Goal: Find specific page/section: Find specific page/section

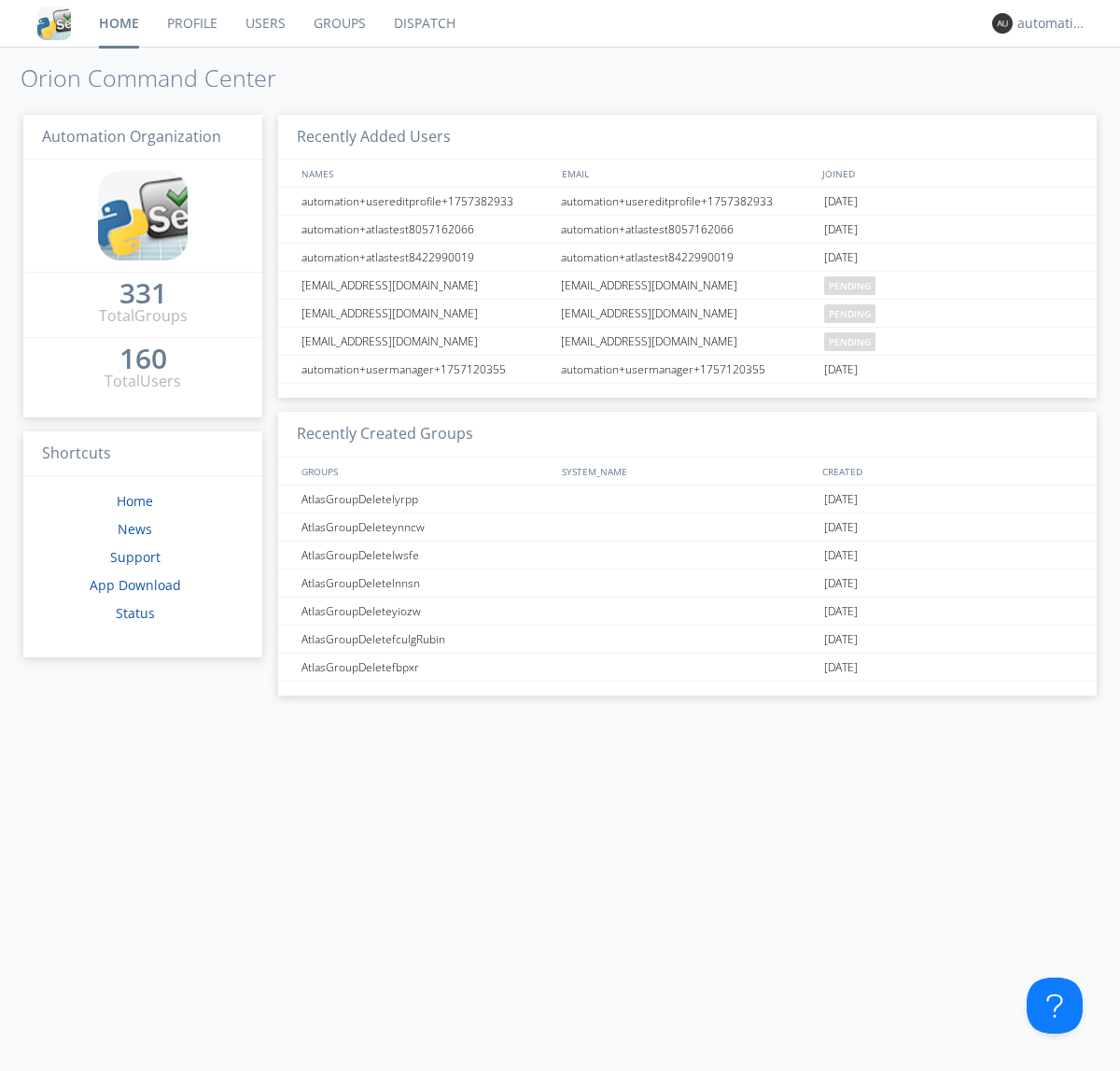
click at [423, 23] on link "Dispatch" at bounding box center [425, 23] width 90 height 47
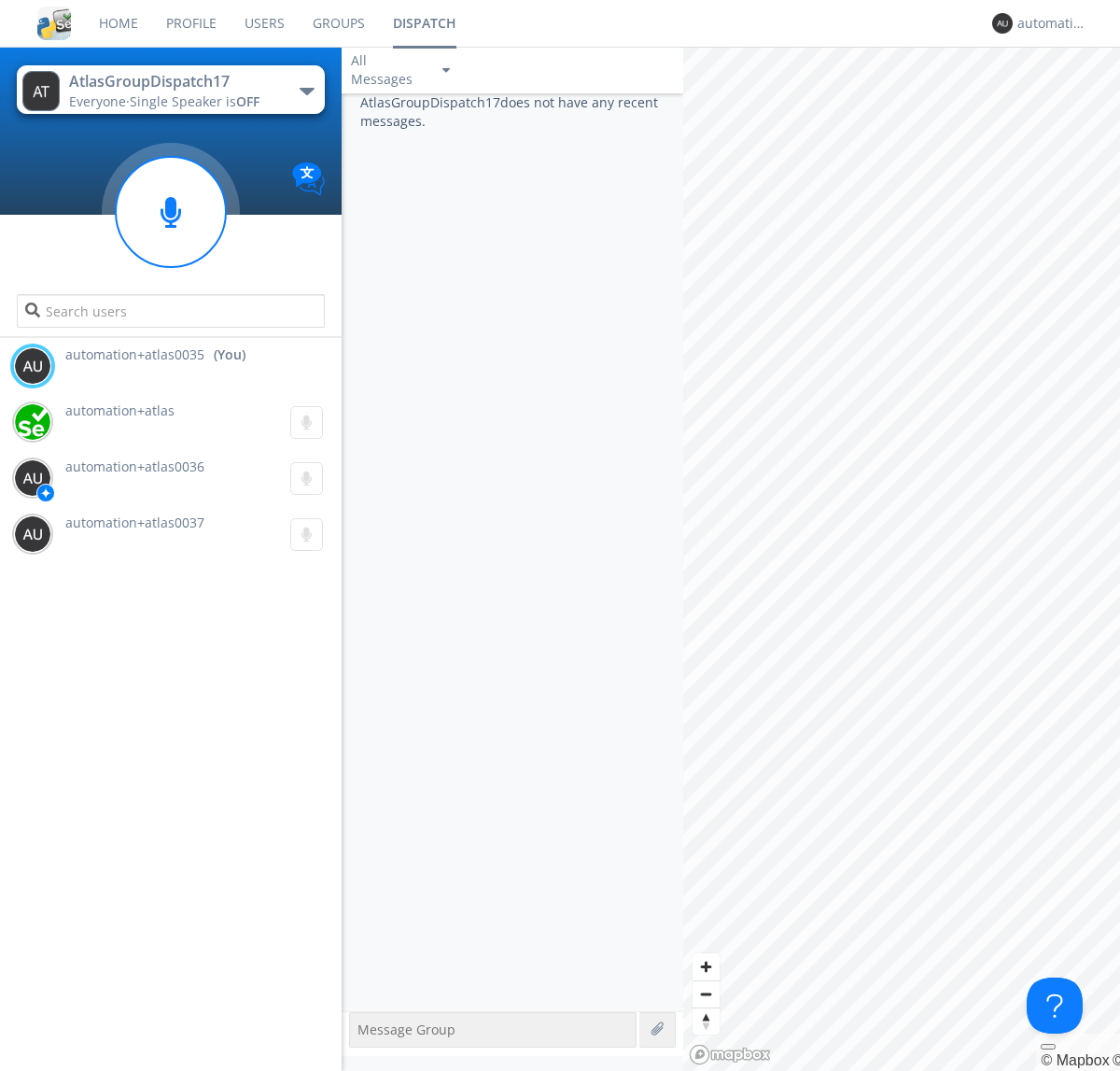
click at [306, 91] on div "button" at bounding box center [306, 92] width 15 height 8
click at [0, 0] on span "AtlasGroupDispatch16" at bounding box center [0, 0] width 0 height 0
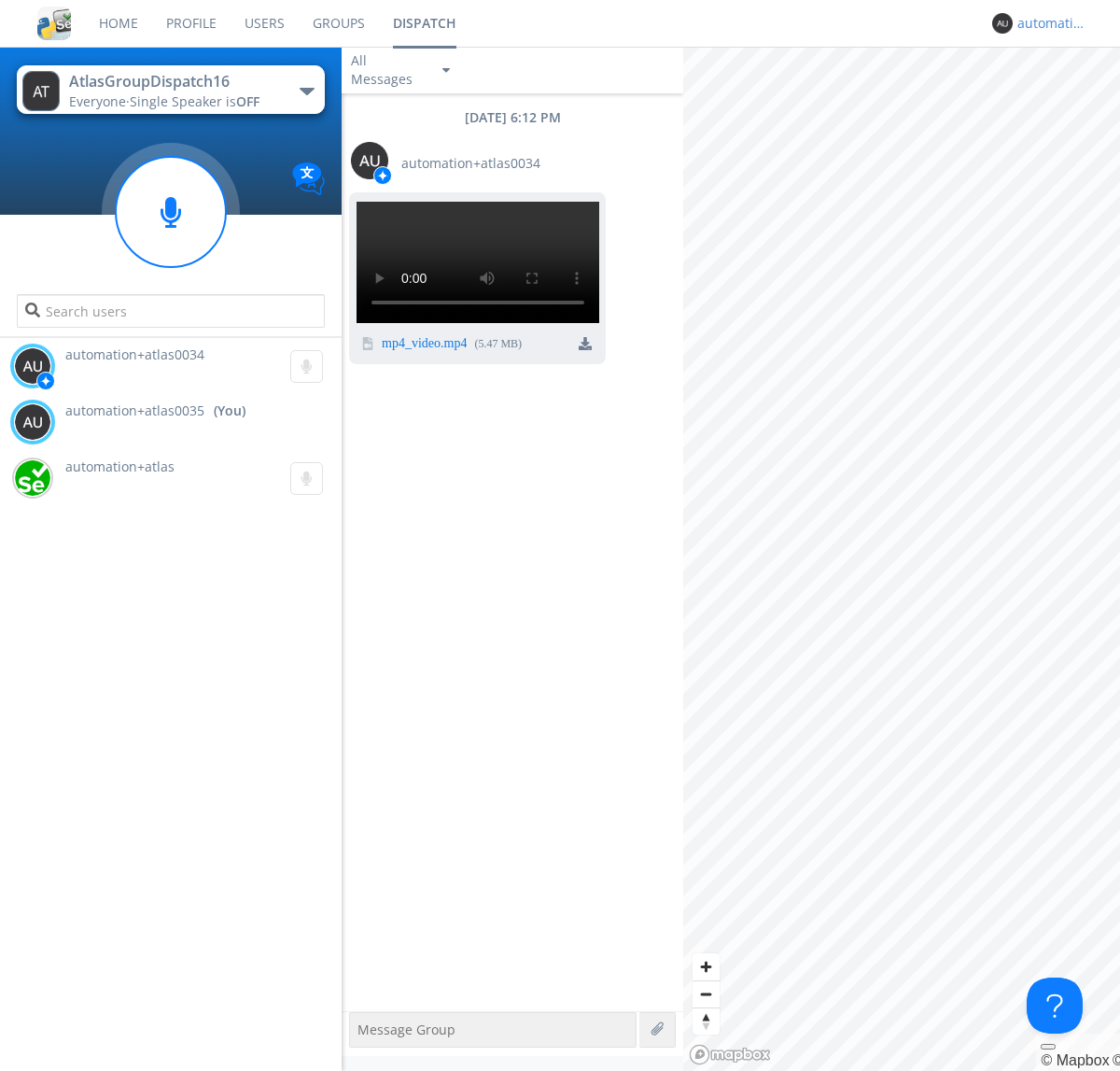
click at [1048, 23] on div "automation+atlas0035" at bounding box center [1053, 22] width 70 height 19
